Goal: Information Seeking & Learning: Learn about a topic

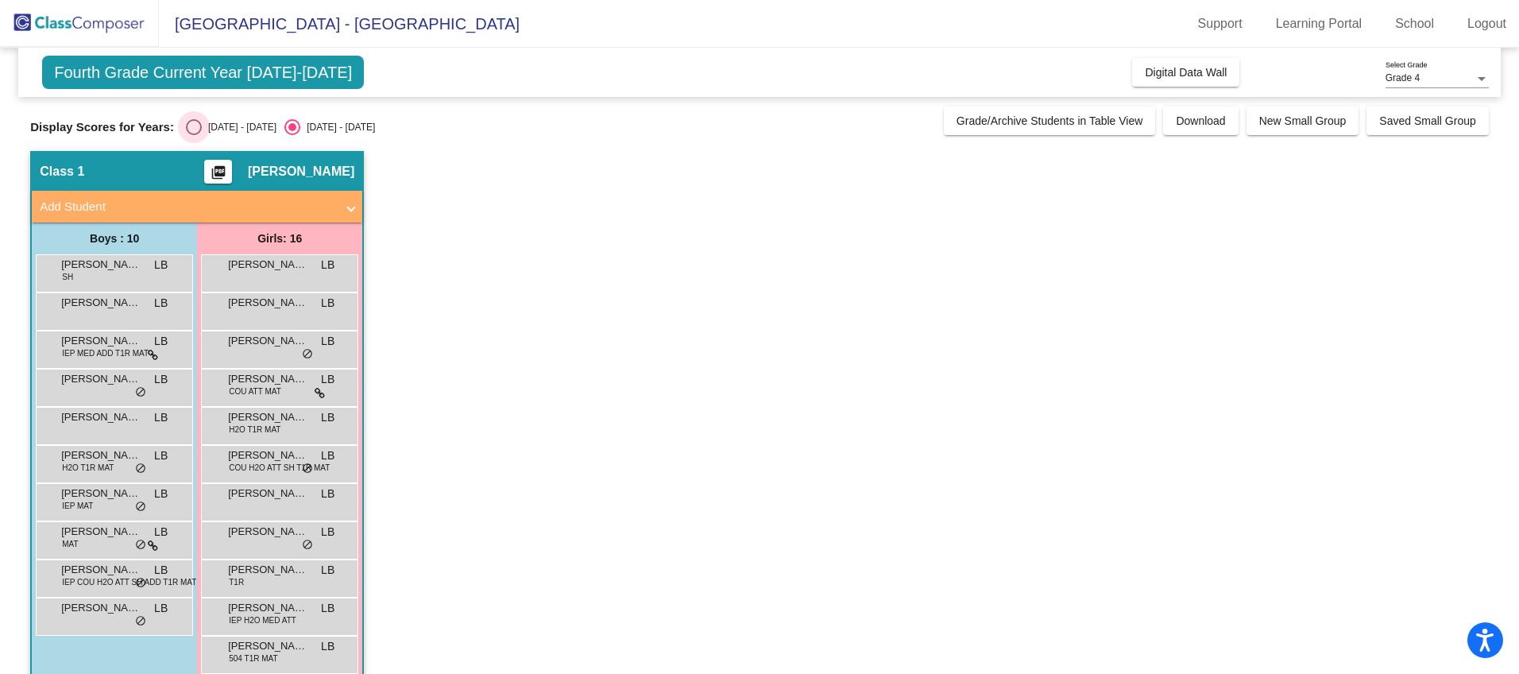
click at [197, 130] on div "Select an option" at bounding box center [194, 127] width 16 height 16
click at [194, 135] on input "[DATE] - [DATE]" at bounding box center [193, 135] width 1 height 1
radio input "true"
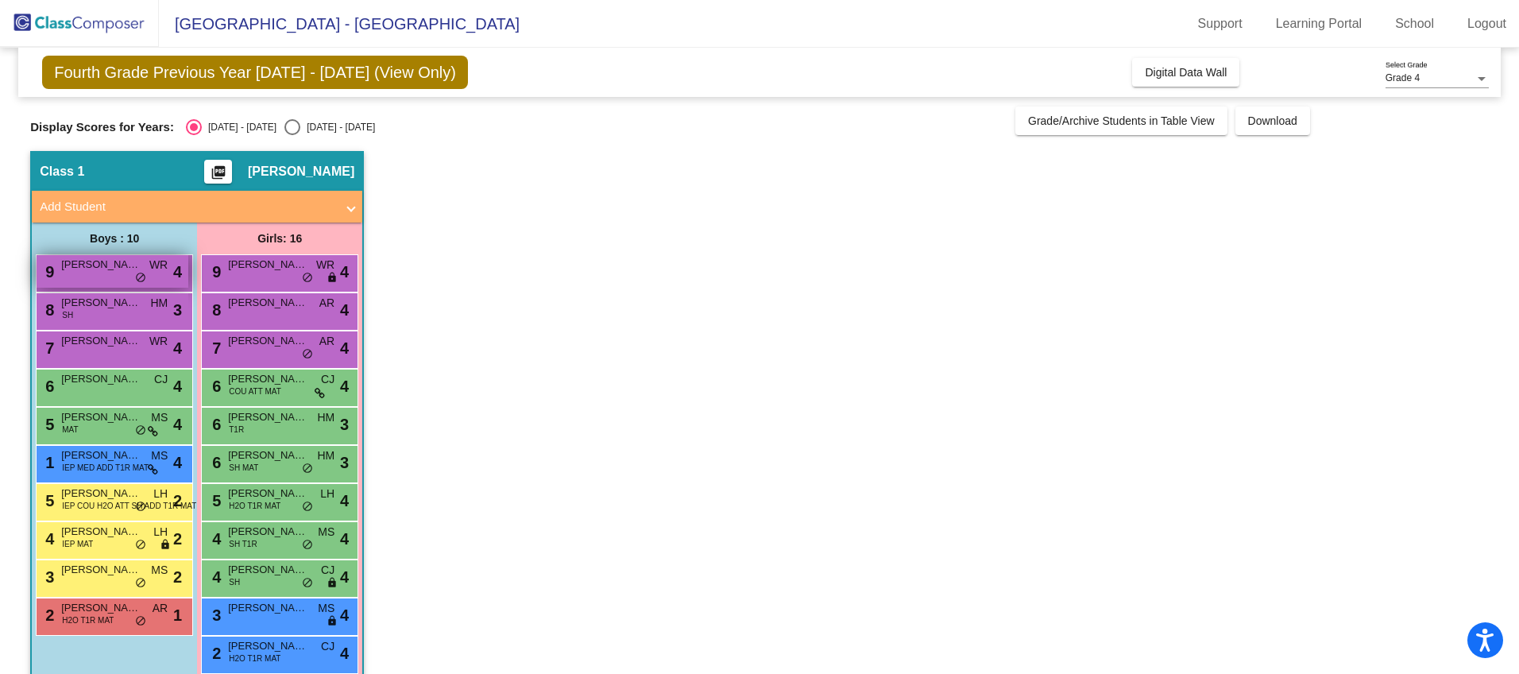
click at [113, 277] on div "9 [PERSON_NAME] WR lock do_not_disturb_alt 4" at bounding box center [113, 271] width 152 height 33
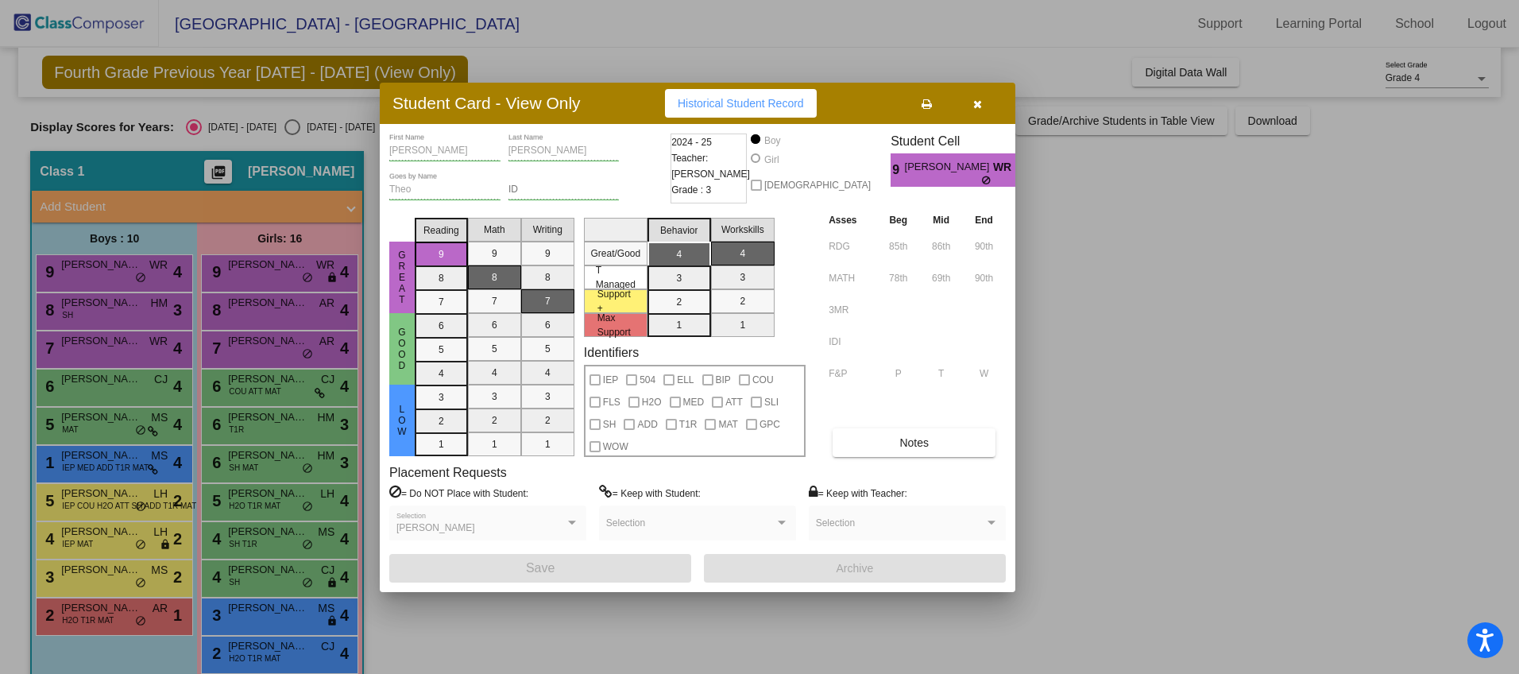
click at [977, 114] on button "button" at bounding box center [977, 103] width 51 height 29
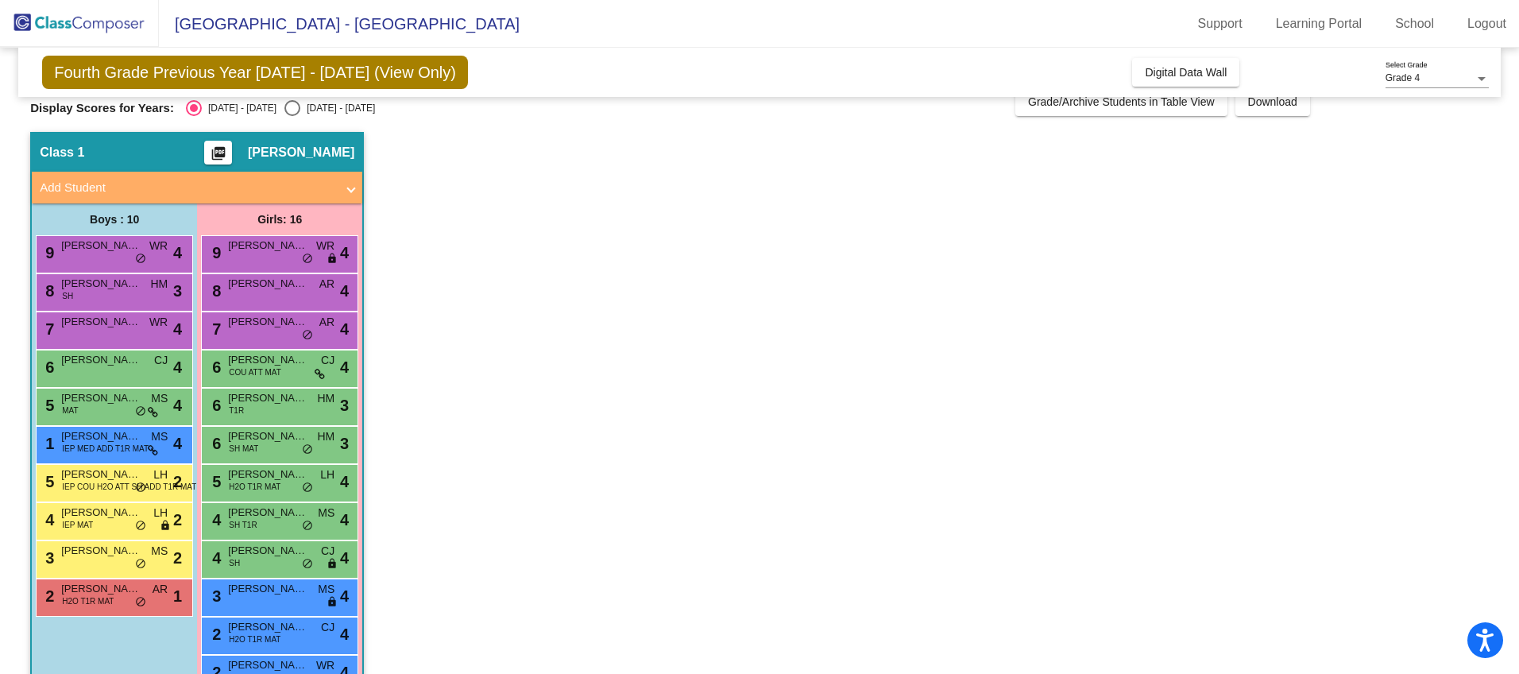
scroll to position [35, 0]
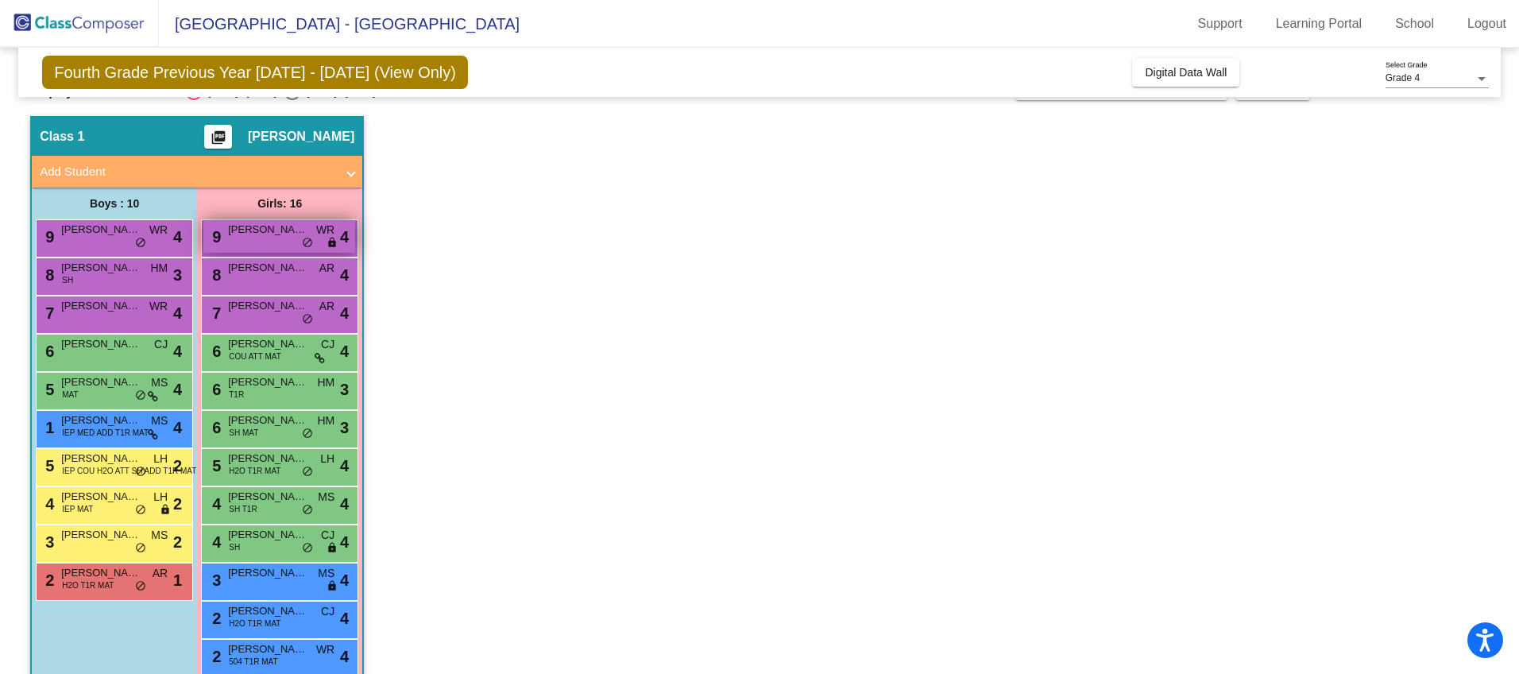
click at [298, 243] on div "9 [PERSON_NAME] lock do_not_disturb_alt 4" at bounding box center [279, 236] width 152 height 33
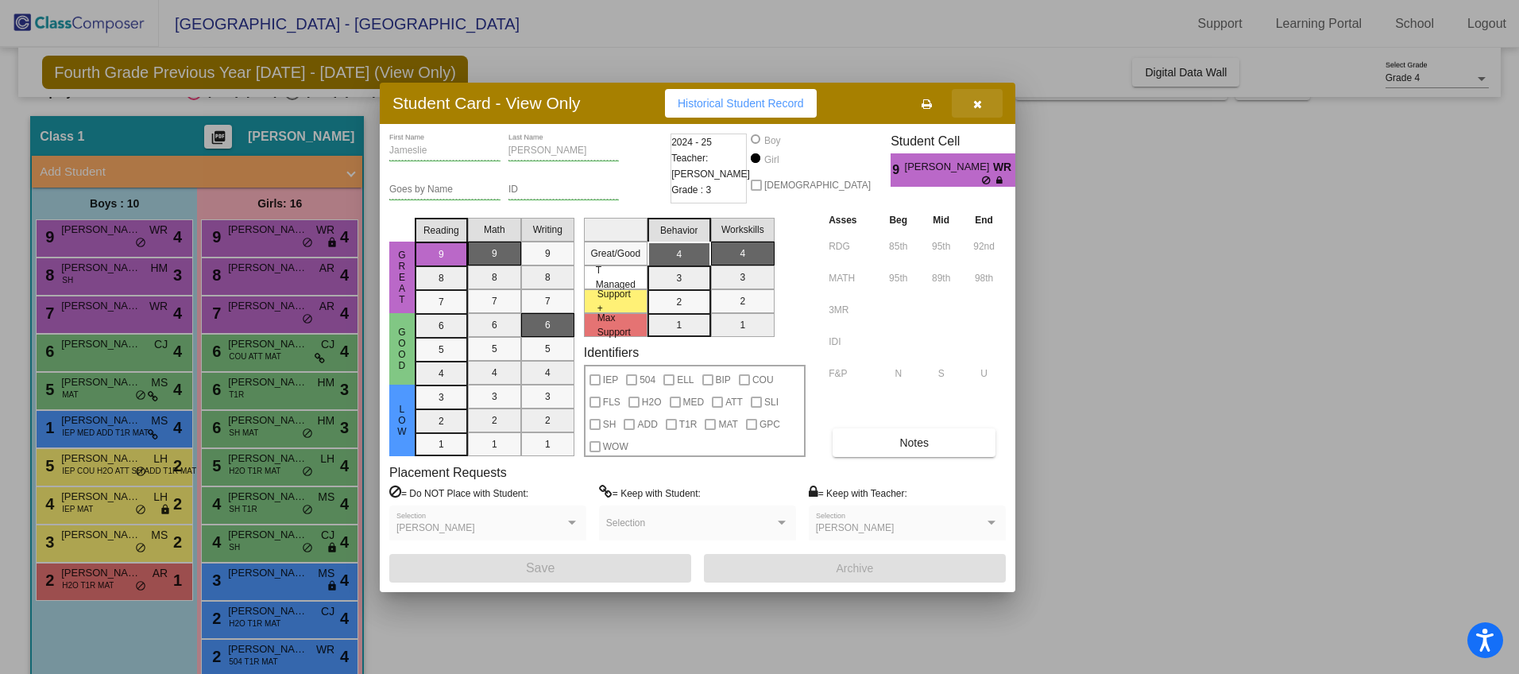
click at [975, 114] on button "button" at bounding box center [977, 103] width 51 height 29
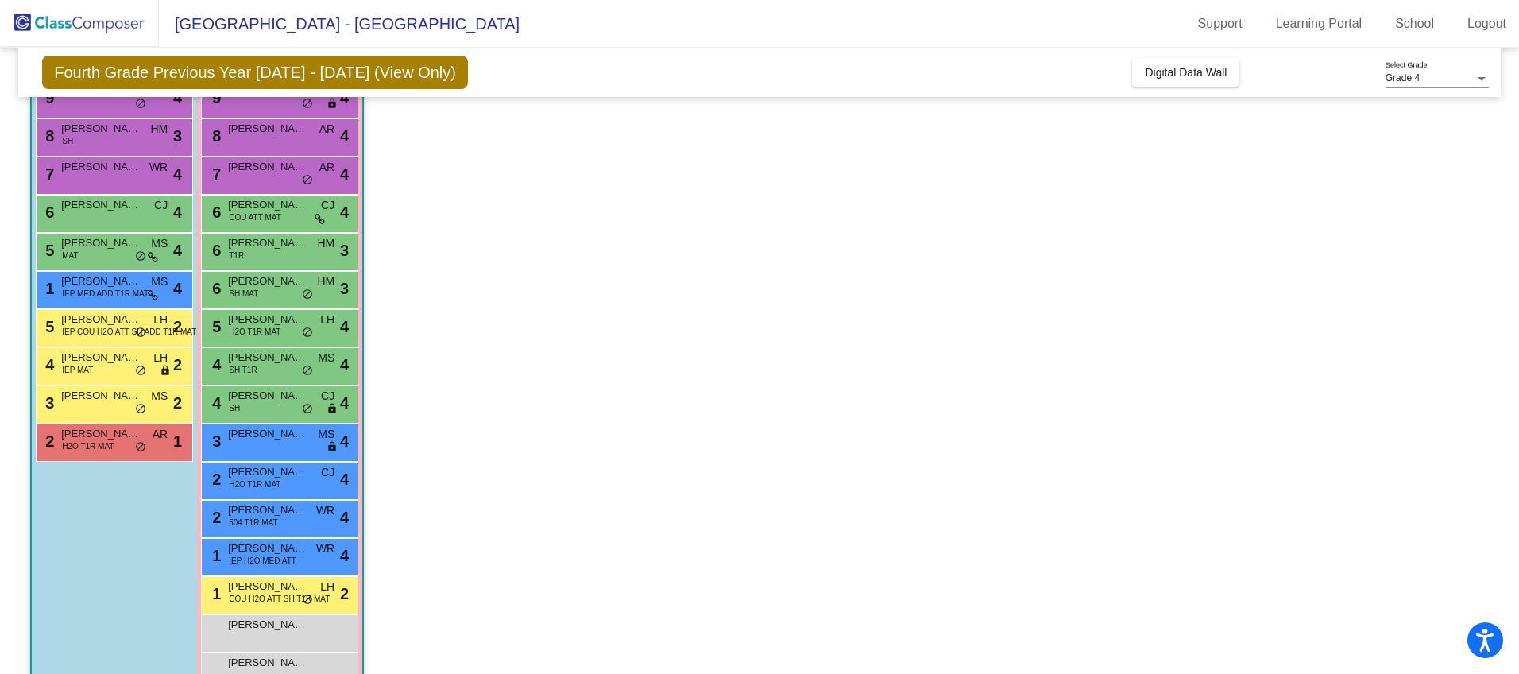
scroll to position [216, 0]
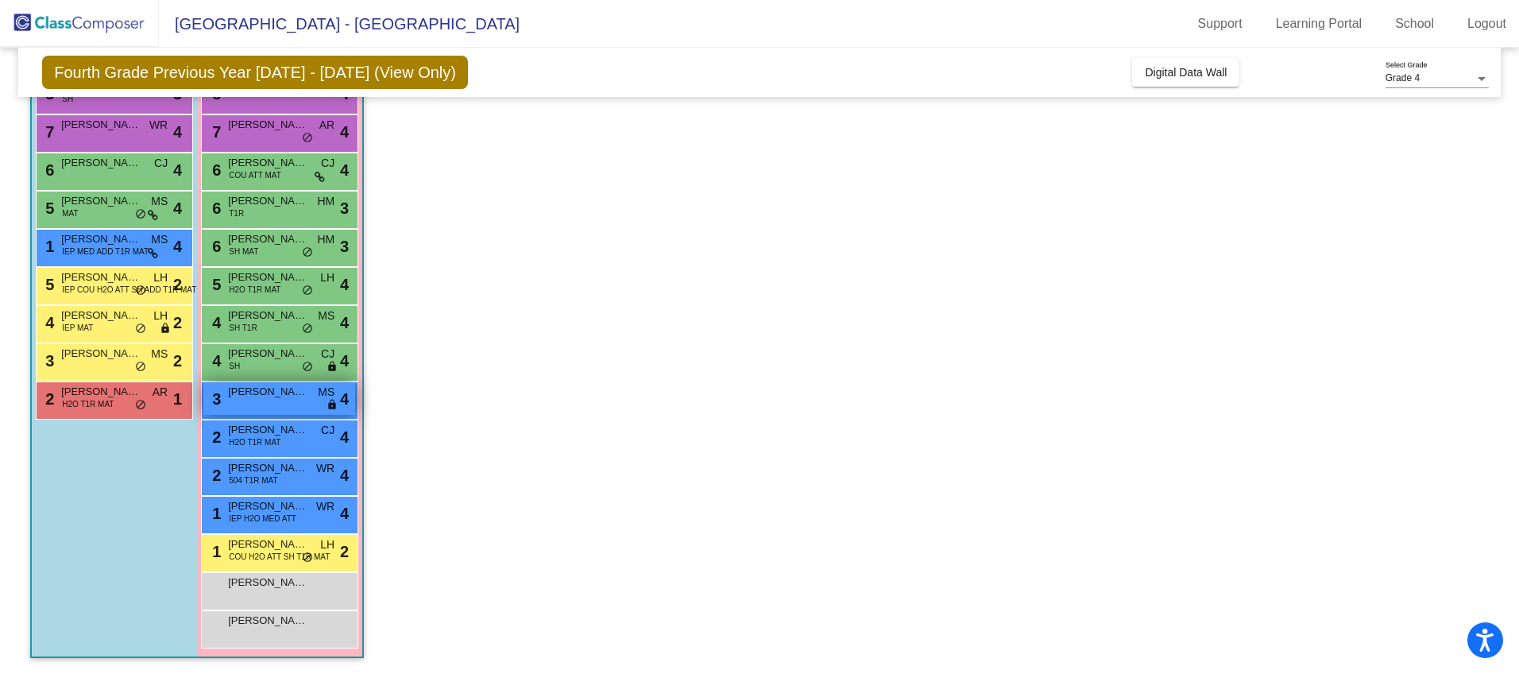
click at [309, 412] on div "3 [PERSON_NAME] MS lock do_not_disturb_alt 4" at bounding box center [279, 398] width 152 height 33
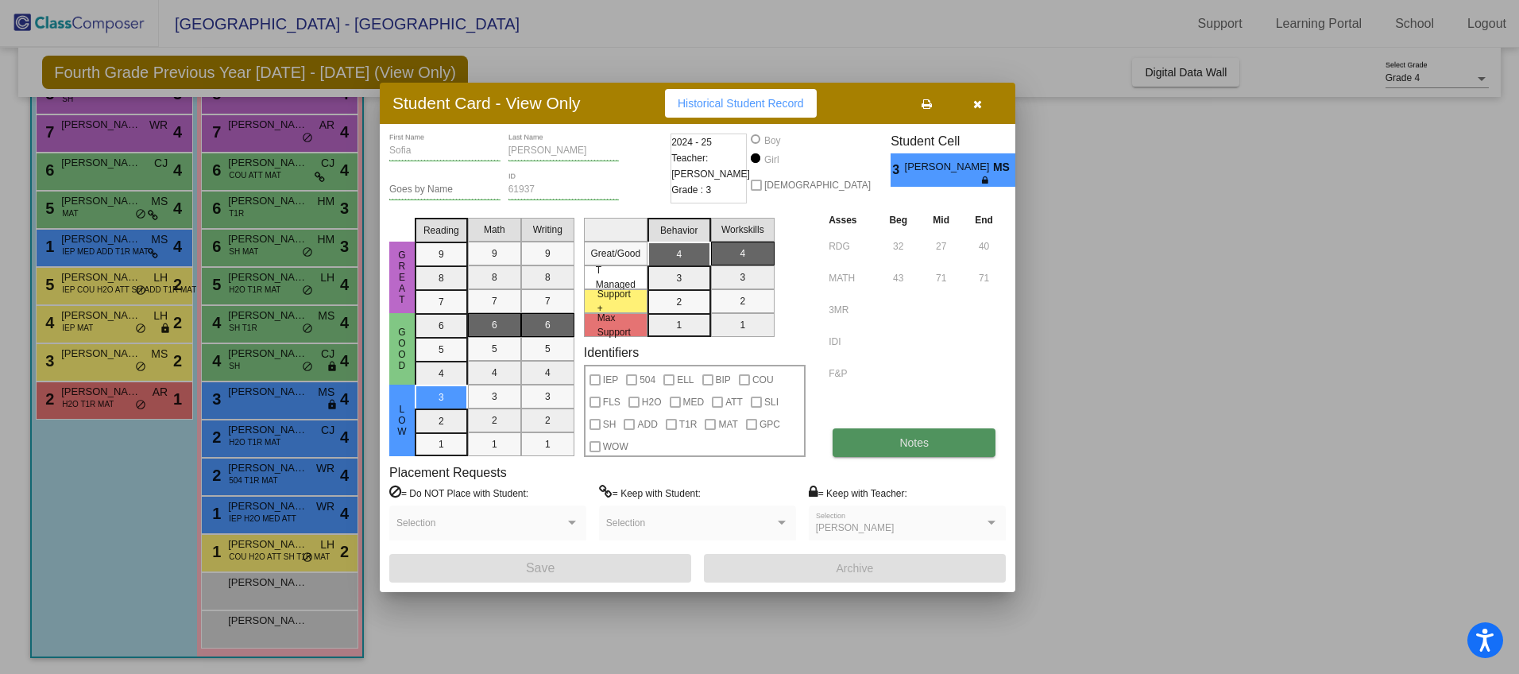
click at [888, 441] on button "Notes" at bounding box center [914, 442] width 163 height 29
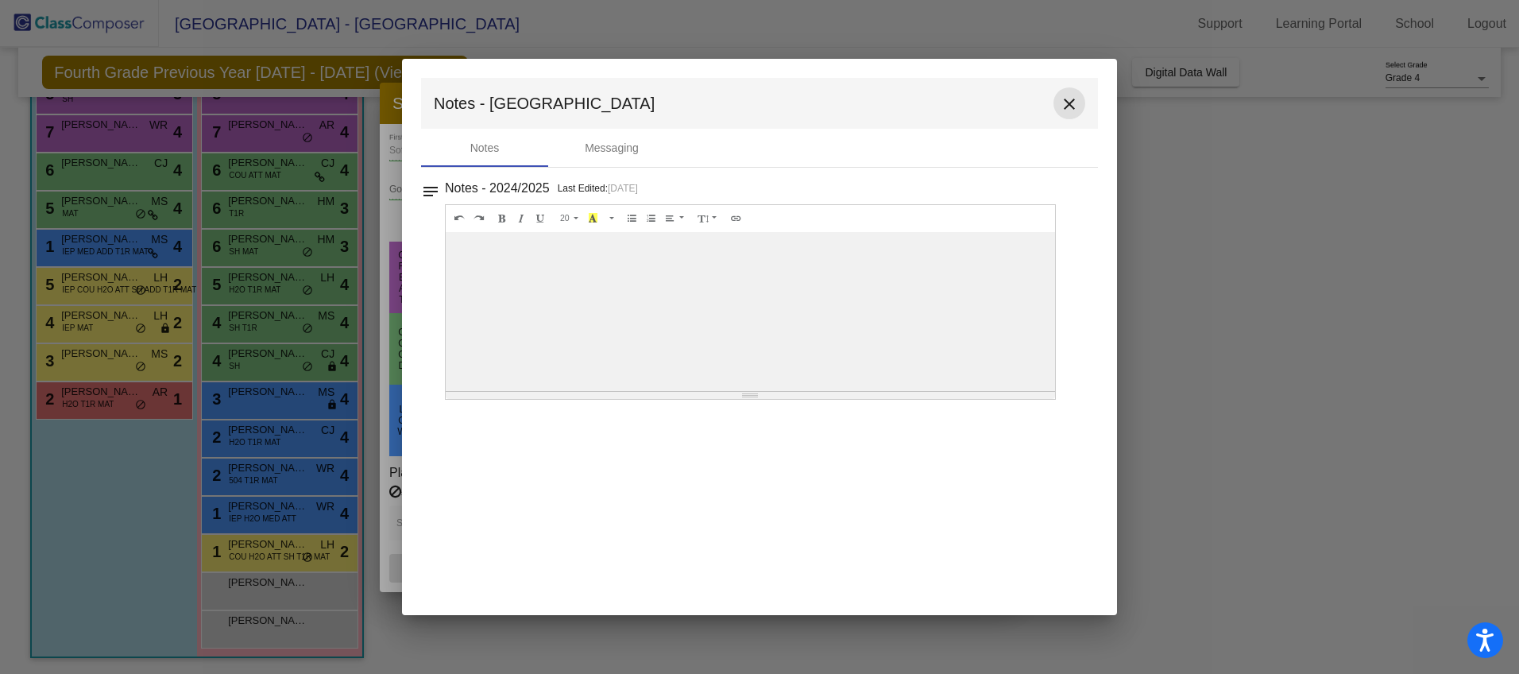
click at [1071, 108] on mat-icon "close" at bounding box center [1069, 104] width 19 height 19
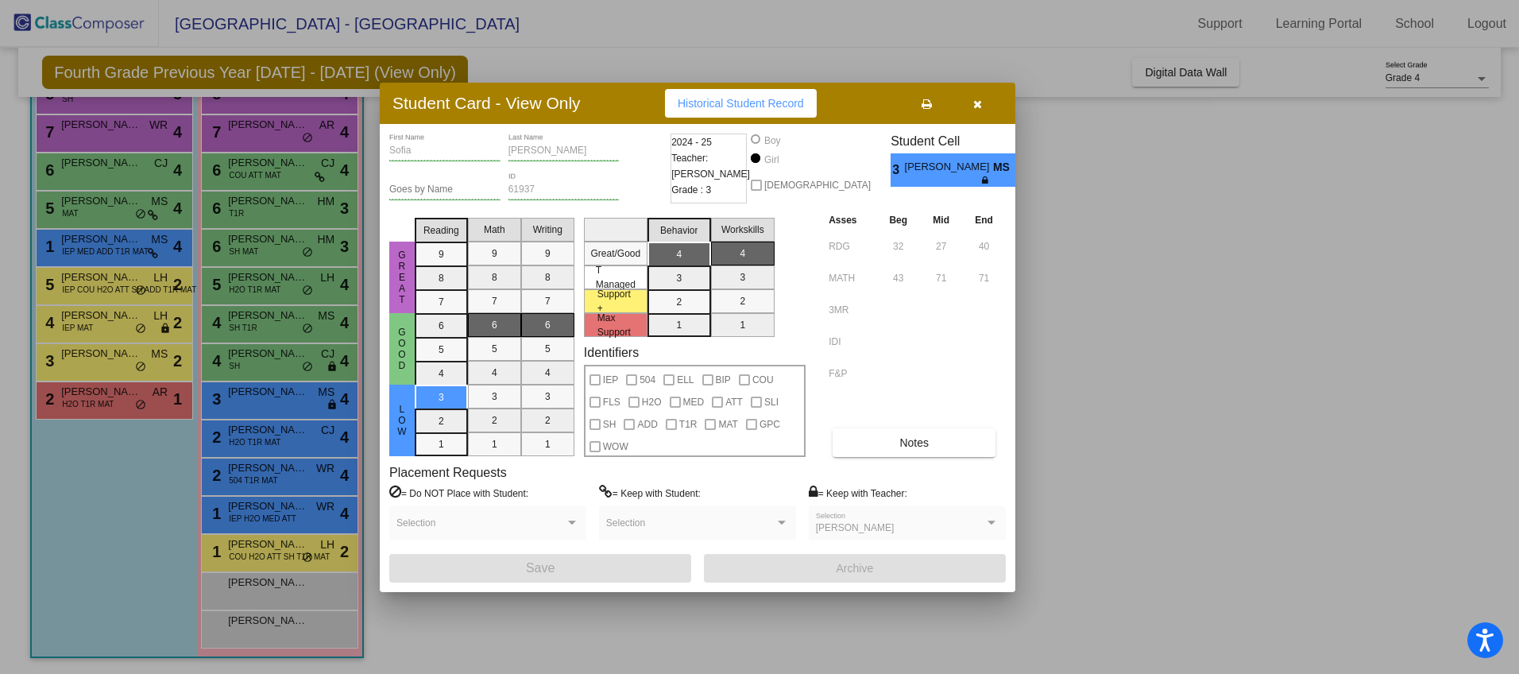
click at [982, 109] on button "button" at bounding box center [977, 103] width 51 height 29
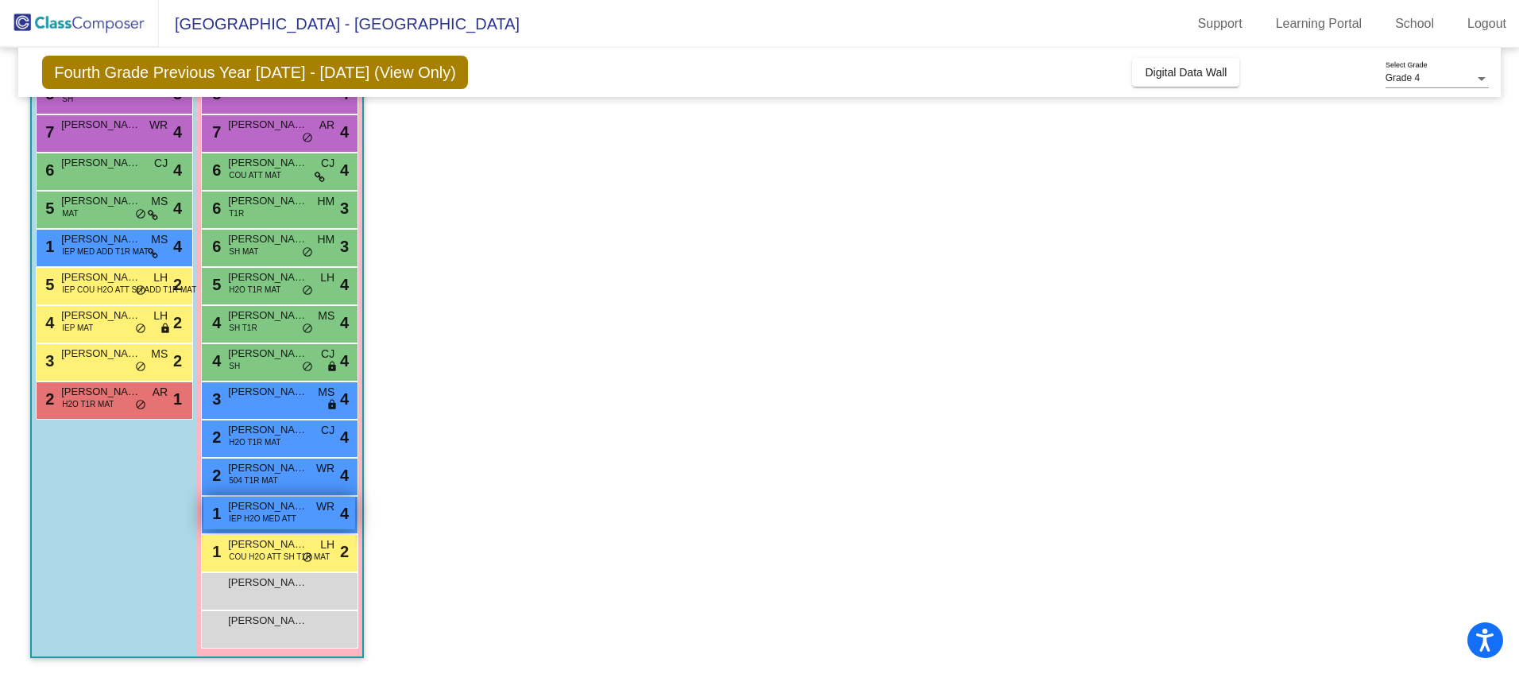
click at [269, 516] on span "IEP H2O MED ATT" at bounding box center [263, 519] width 68 height 12
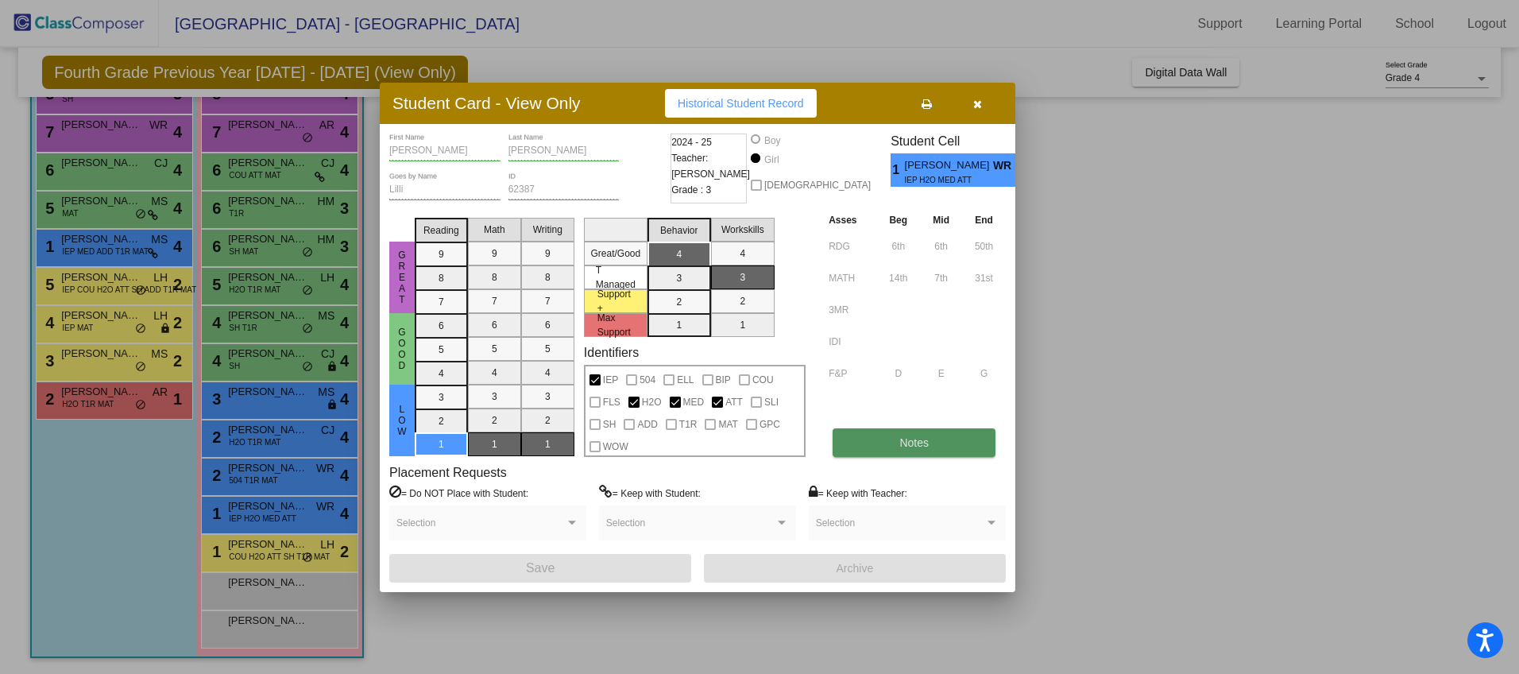
click at [903, 436] on span "Notes" at bounding box center [914, 442] width 29 height 13
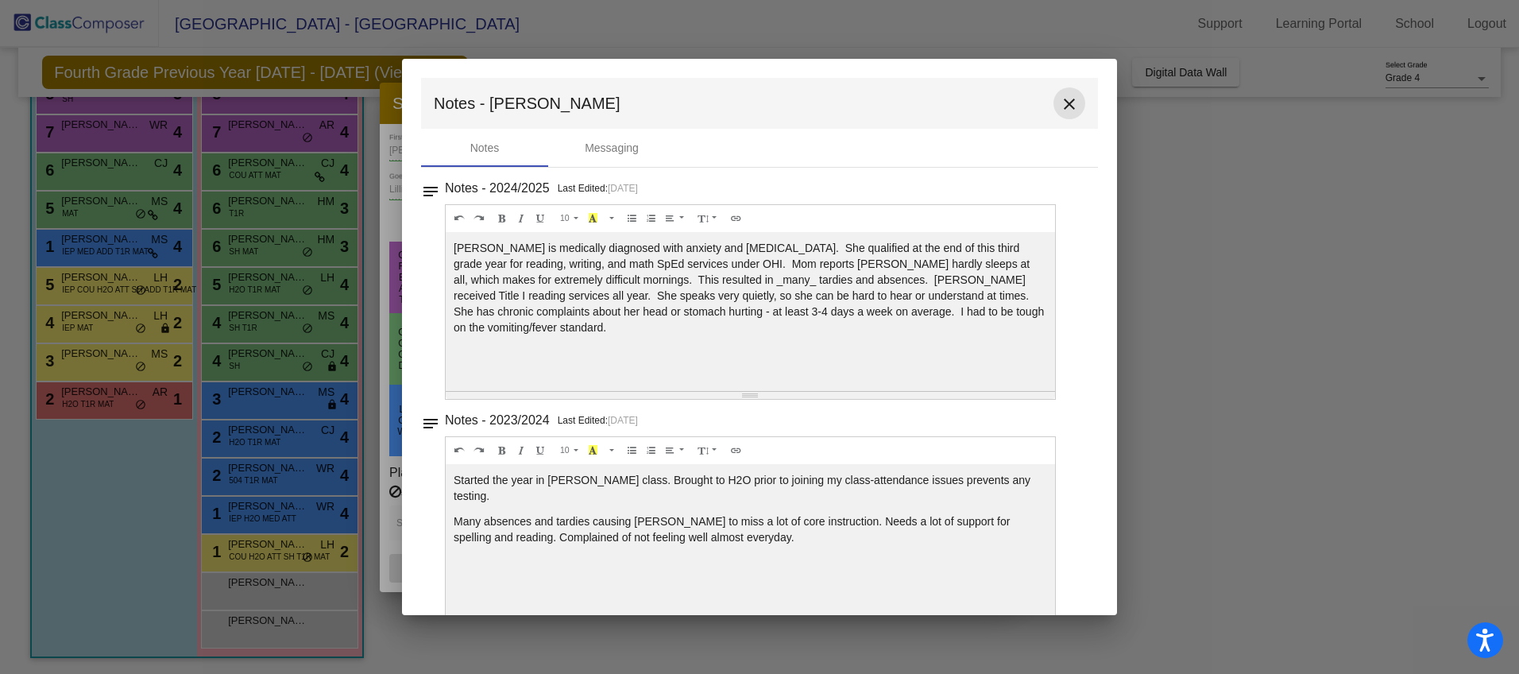
click at [1065, 103] on mat-icon "close" at bounding box center [1069, 104] width 19 height 19
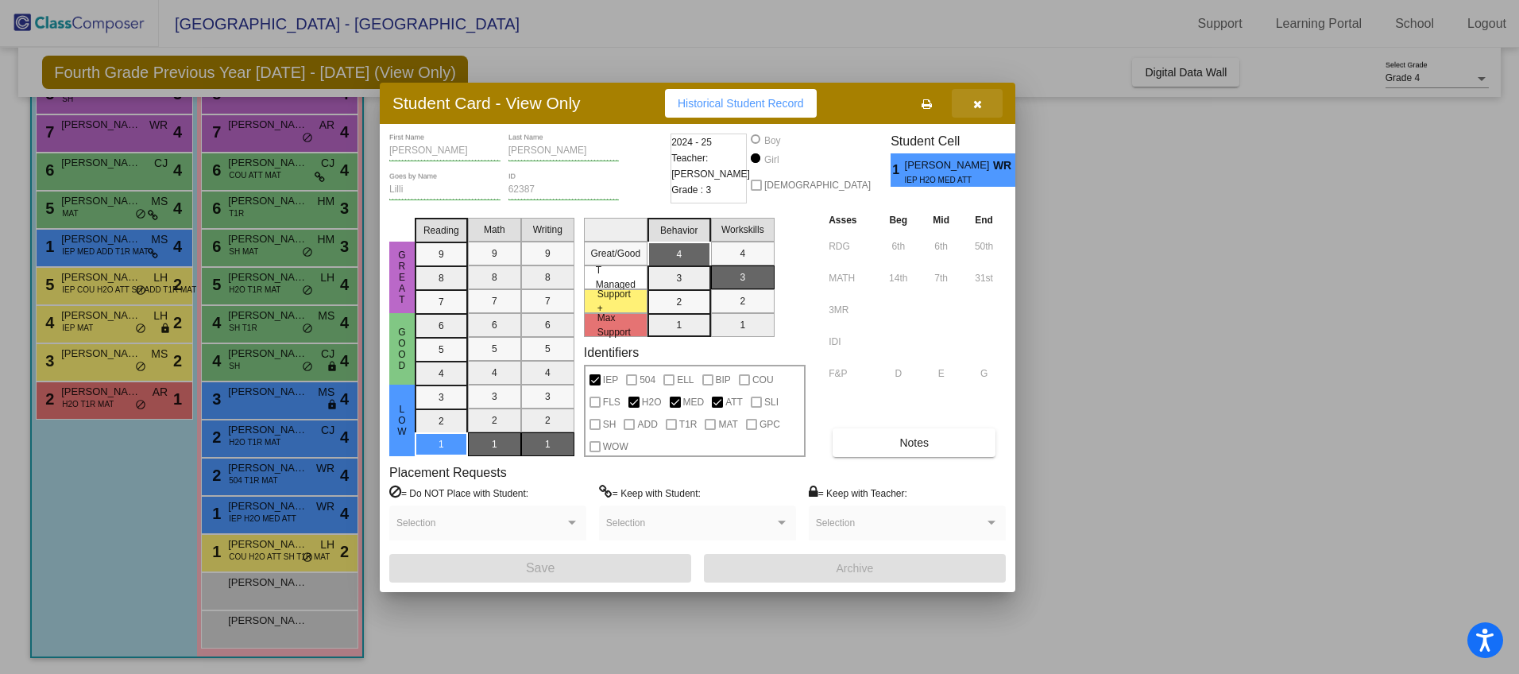
click at [978, 109] on icon "button" at bounding box center [977, 104] width 9 height 11
